Goal: Task Accomplishment & Management: Use online tool/utility

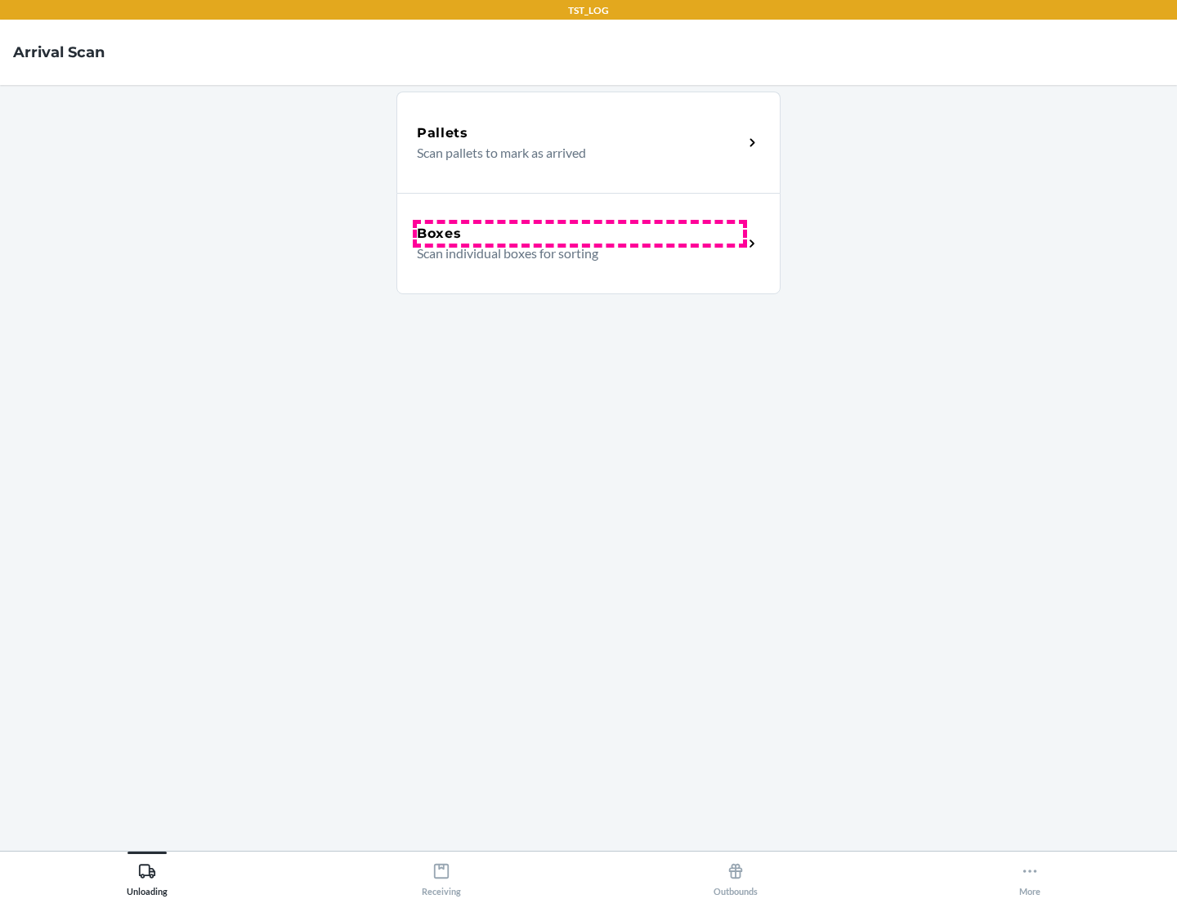
click at [579, 234] on div "Boxes" at bounding box center [580, 234] width 326 height 20
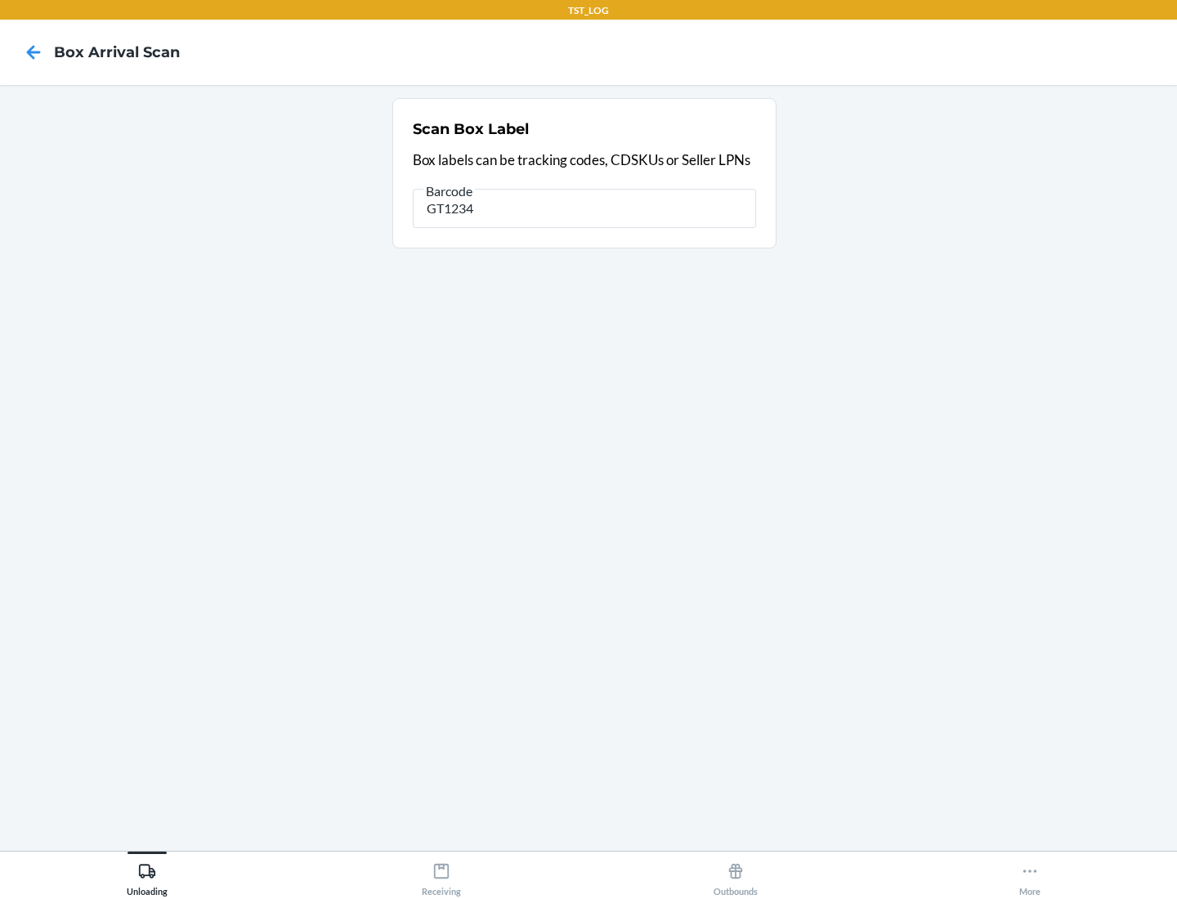
type input "GT1234"
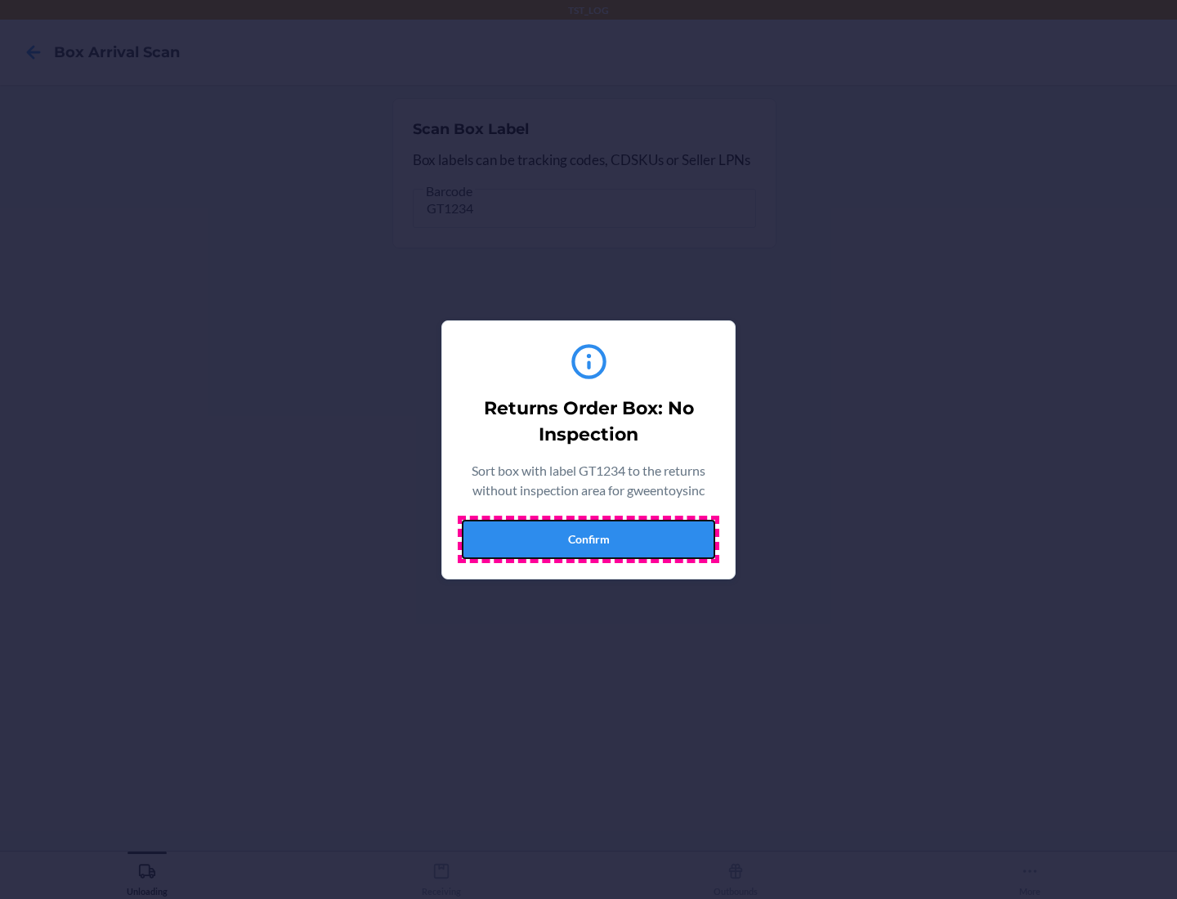
click at [588, 538] on button "Confirm" at bounding box center [588, 539] width 253 height 39
